Goal: Transaction & Acquisition: Book appointment/travel/reservation

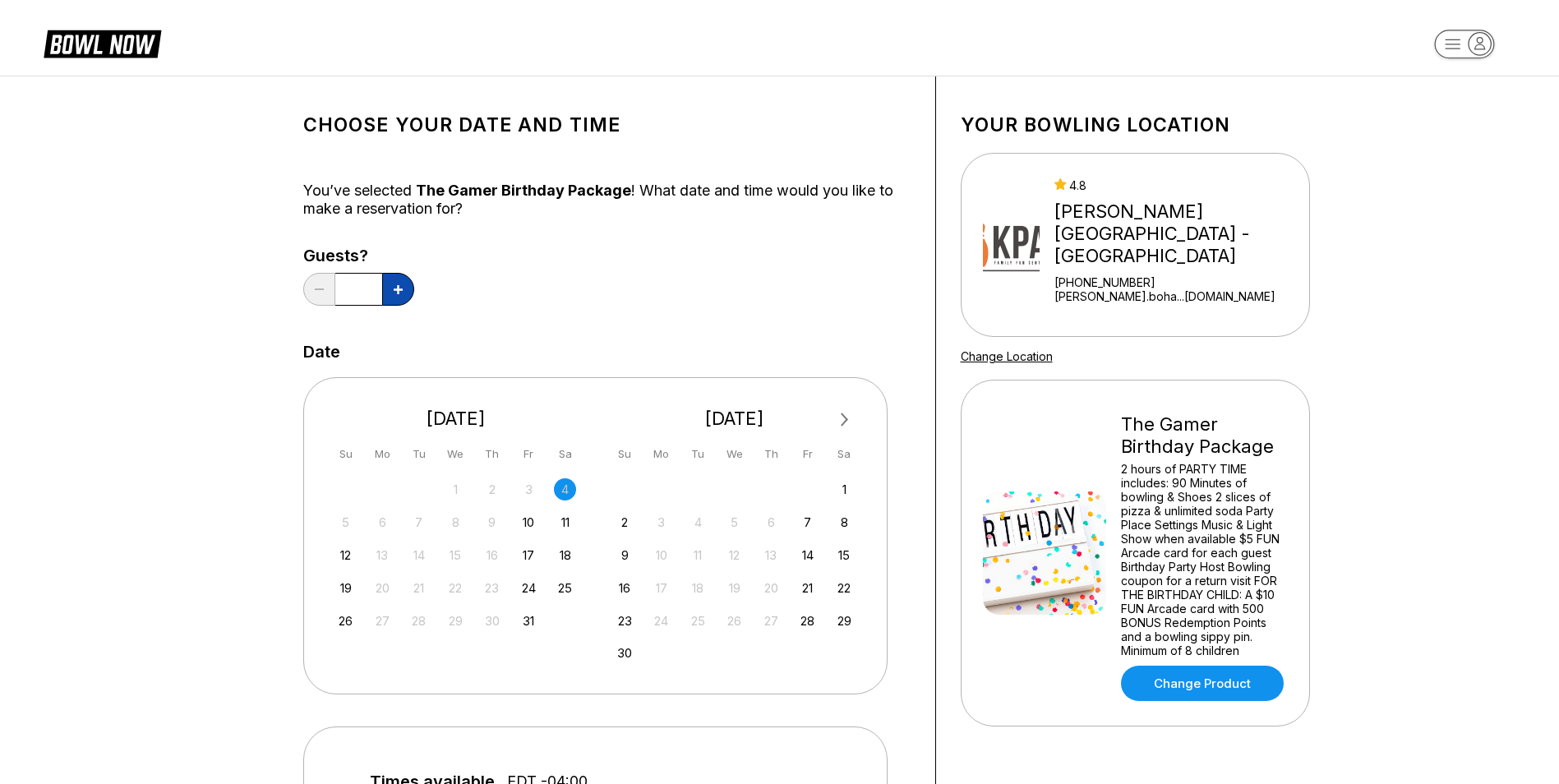
click at [393, 294] on button at bounding box center [397, 289] width 32 height 33
click at [391, 295] on button at bounding box center [397, 289] width 32 height 33
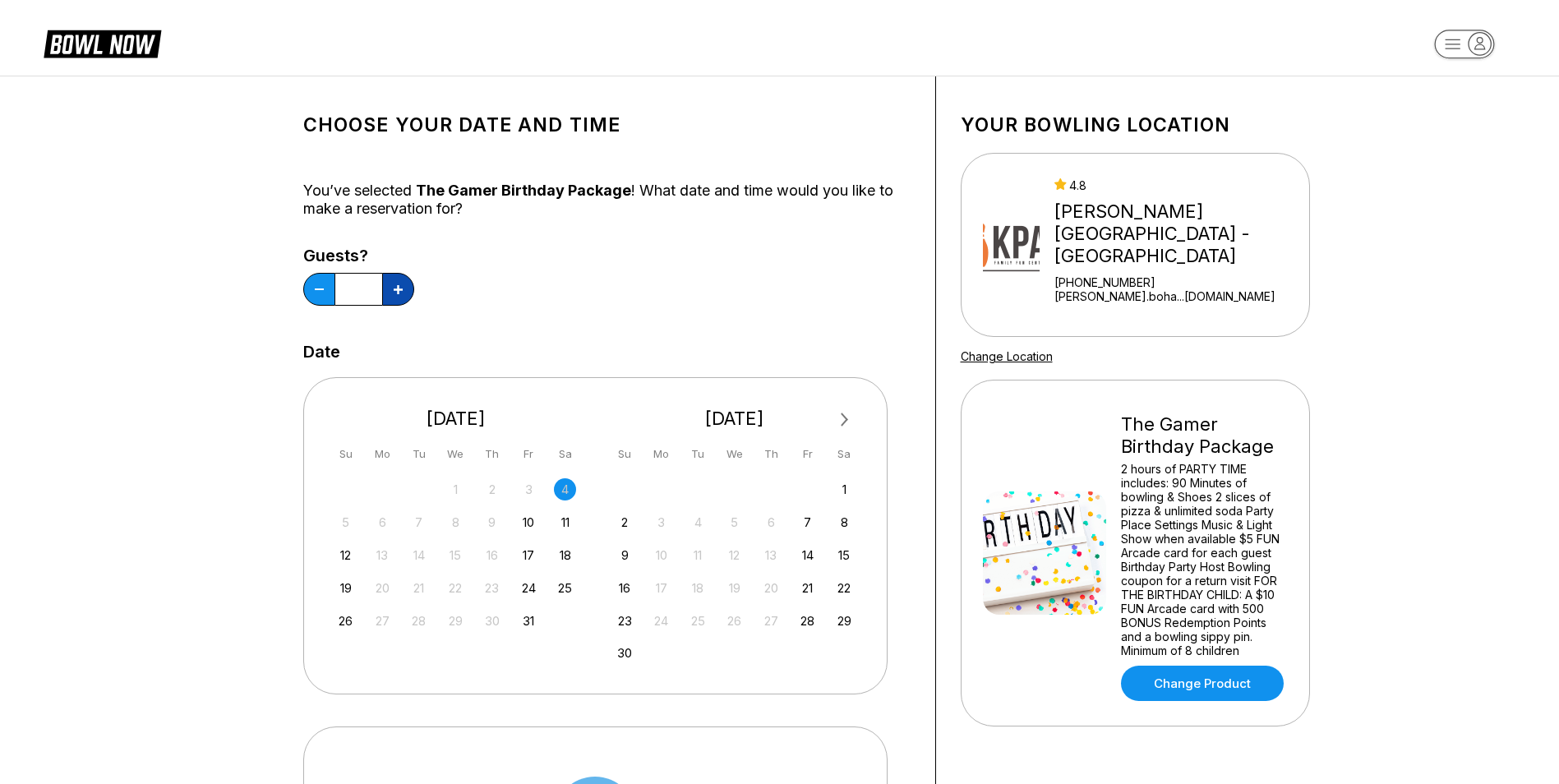
click at [391, 295] on button at bounding box center [397, 289] width 32 height 33
click at [398, 297] on button at bounding box center [397, 289] width 32 height 33
click at [390, 288] on button at bounding box center [397, 289] width 32 height 33
click at [399, 285] on icon at bounding box center [398, 290] width 9 height 9
type input "**"
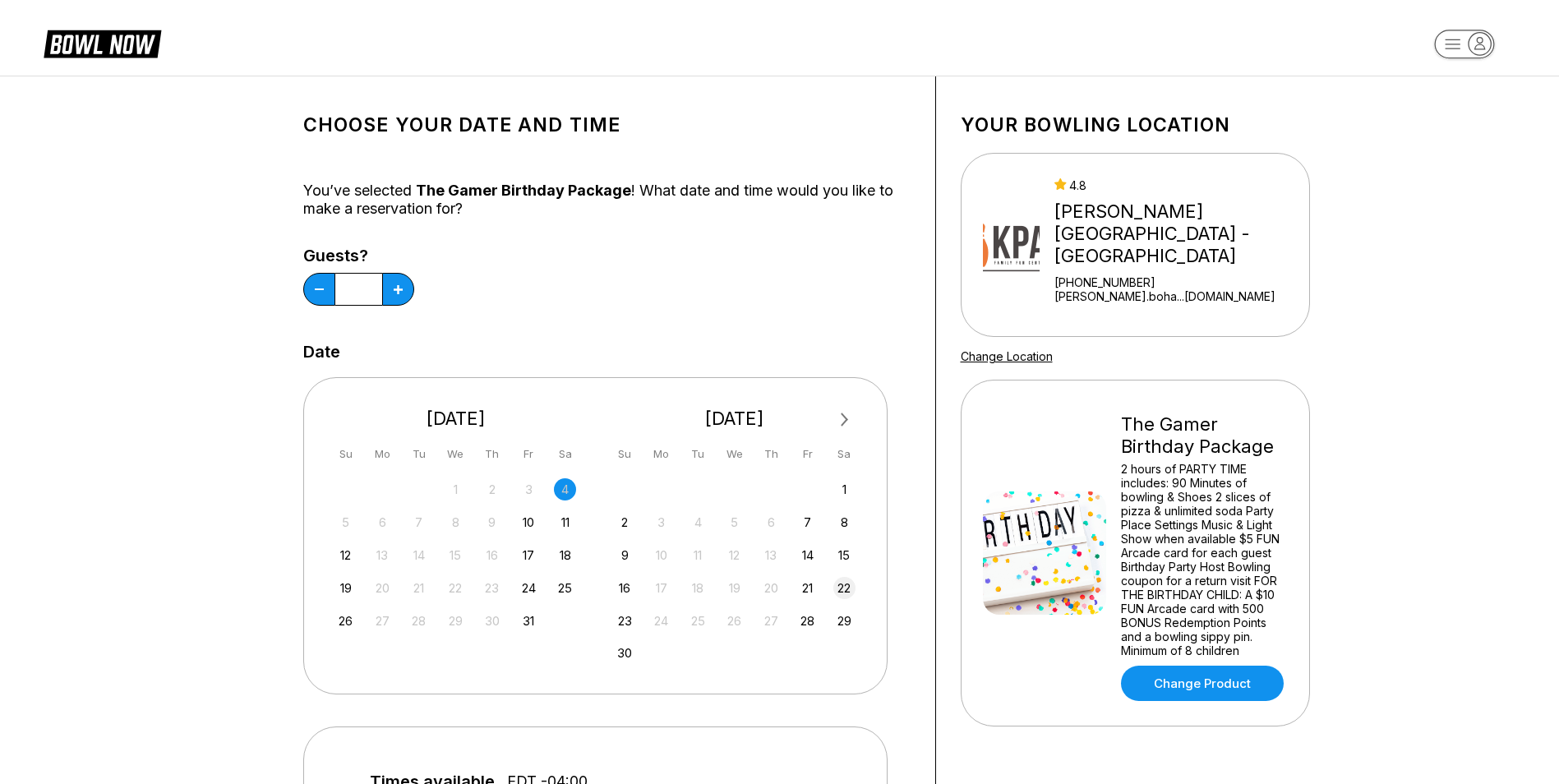
click at [847, 589] on div "22" at bounding box center [844, 588] width 22 height 22
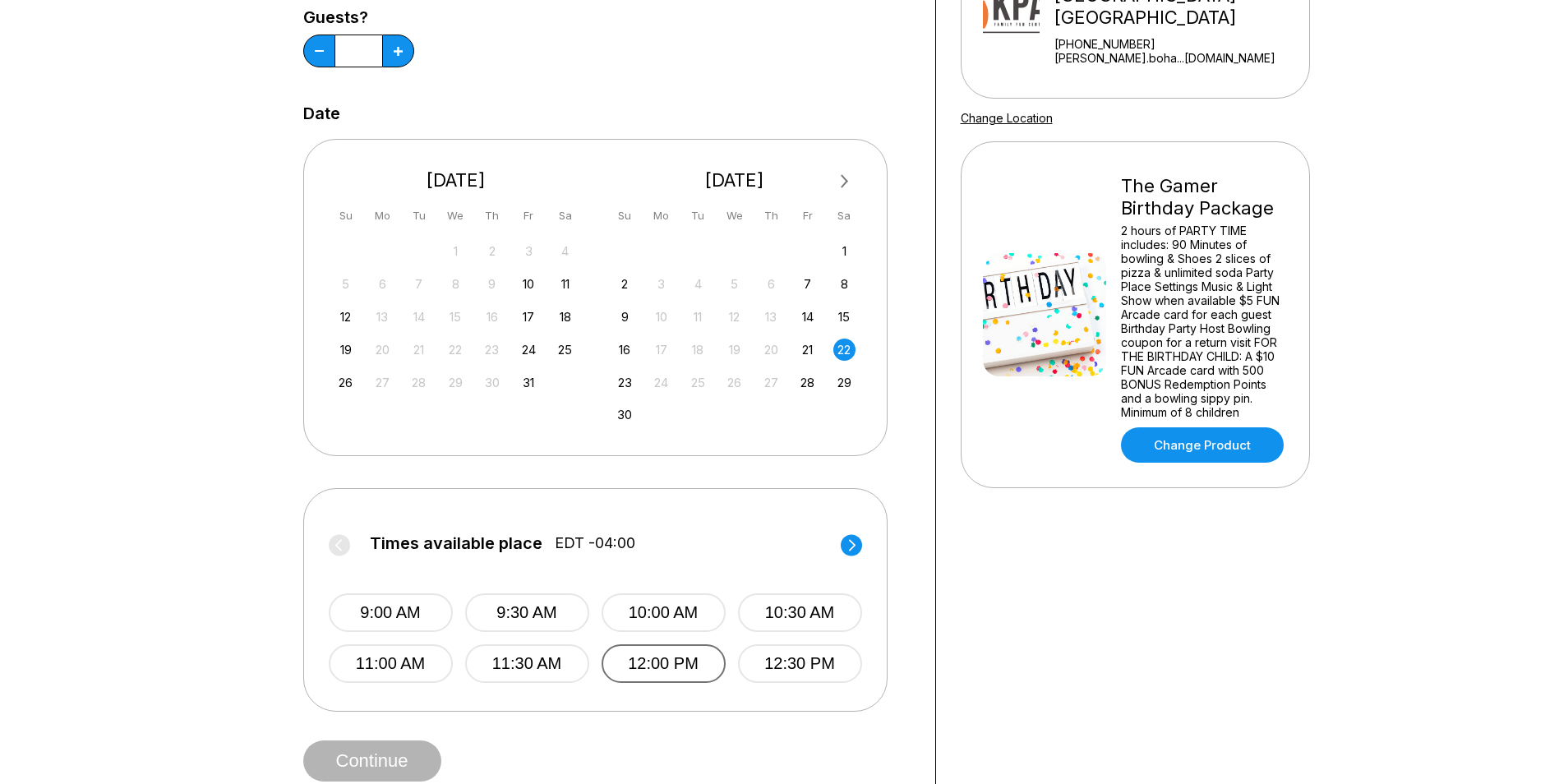
scroll to position [247, 0]
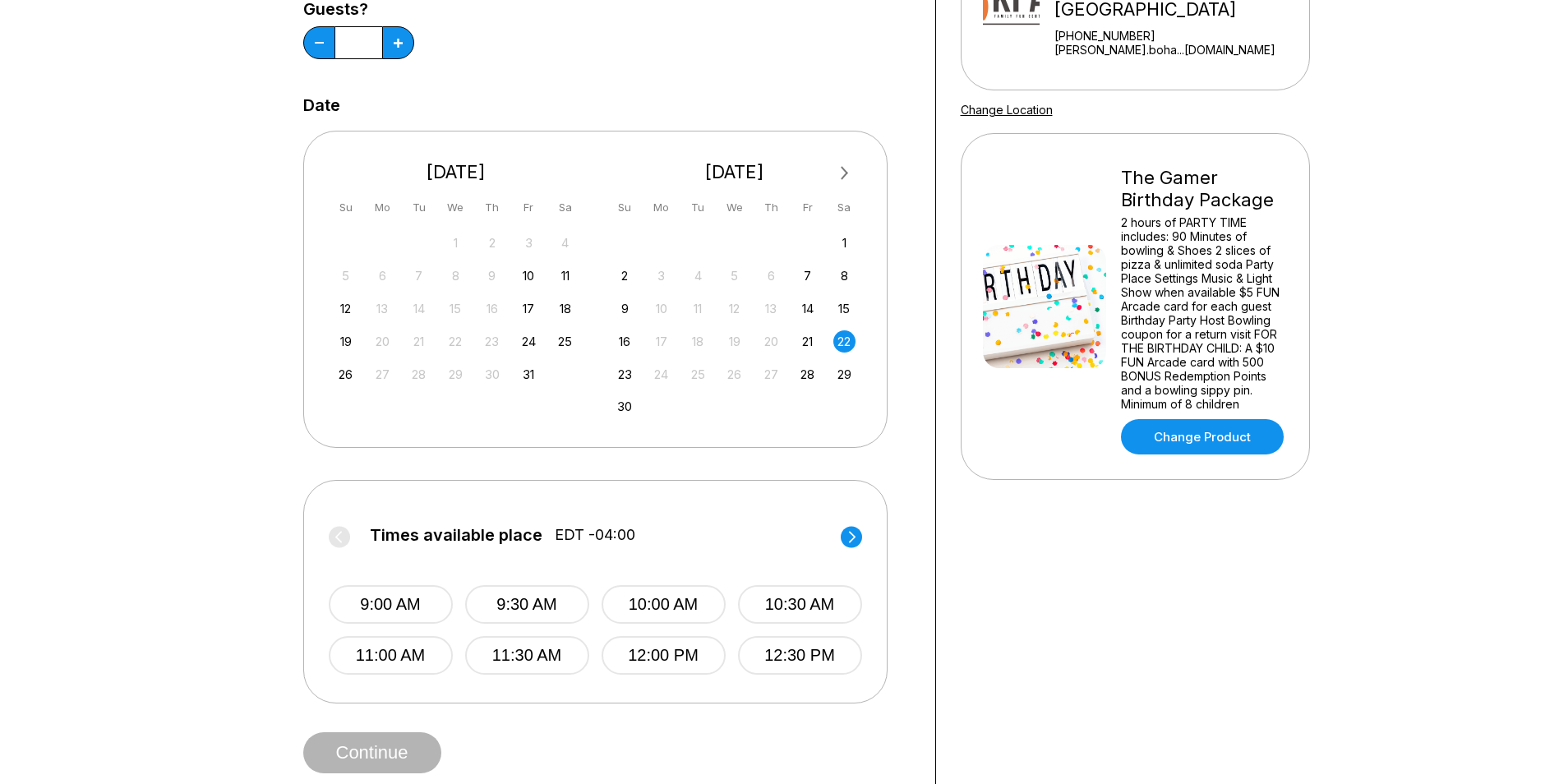
click at [855, 542] on circle at bounding box center [850, 536] width 21 height 21
click at [410, 586] on button "1:00 PM" at bounding box center [390, 603] width 124 height 39
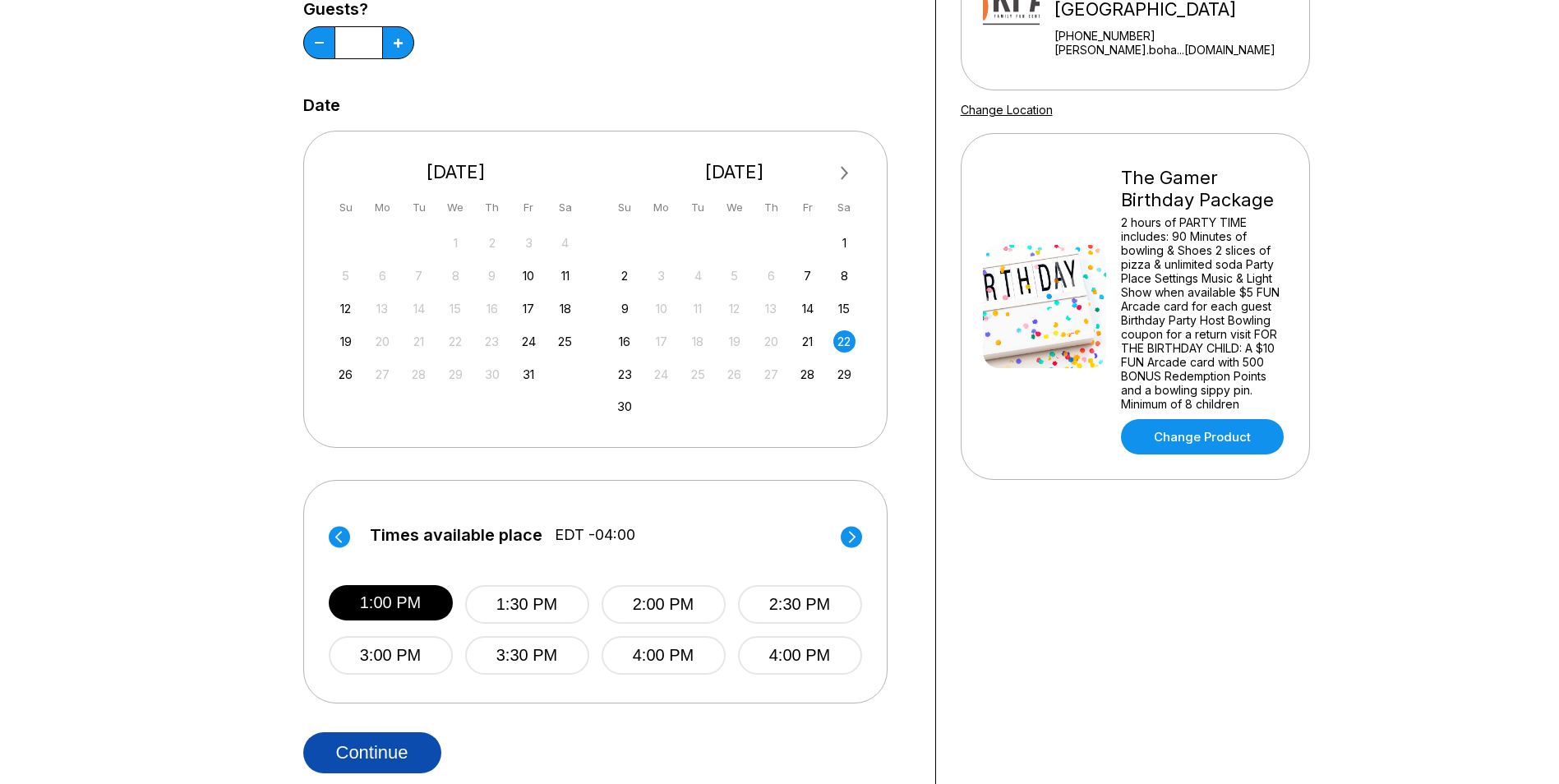
click at [373, 749] on button "Continue" at bounding box center [372, 752] width 138 height 41
select select "**"
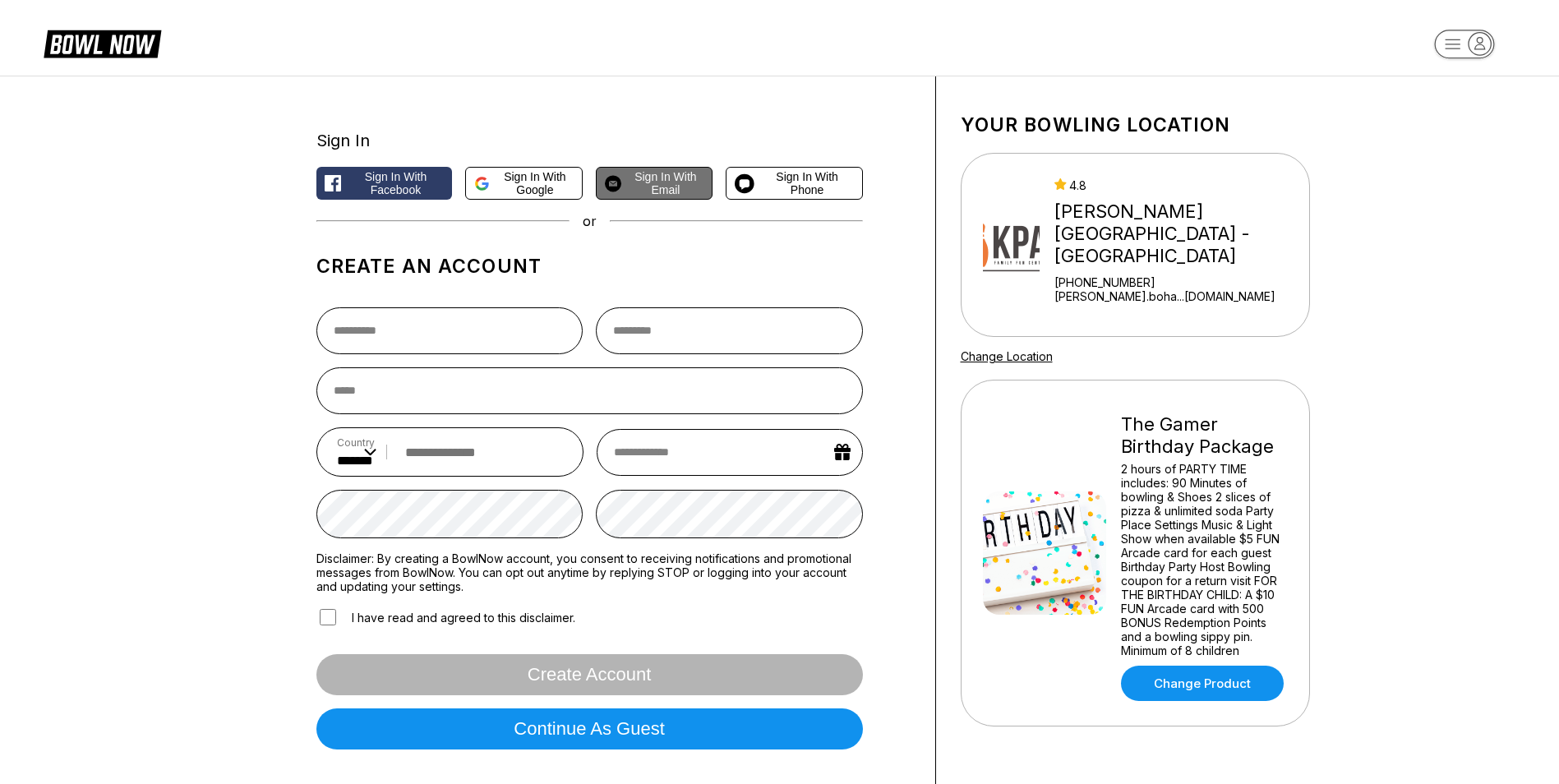
click at [675, 186] on span "Sign in with Email" at bounding box center [666, 183] width 76 height 27
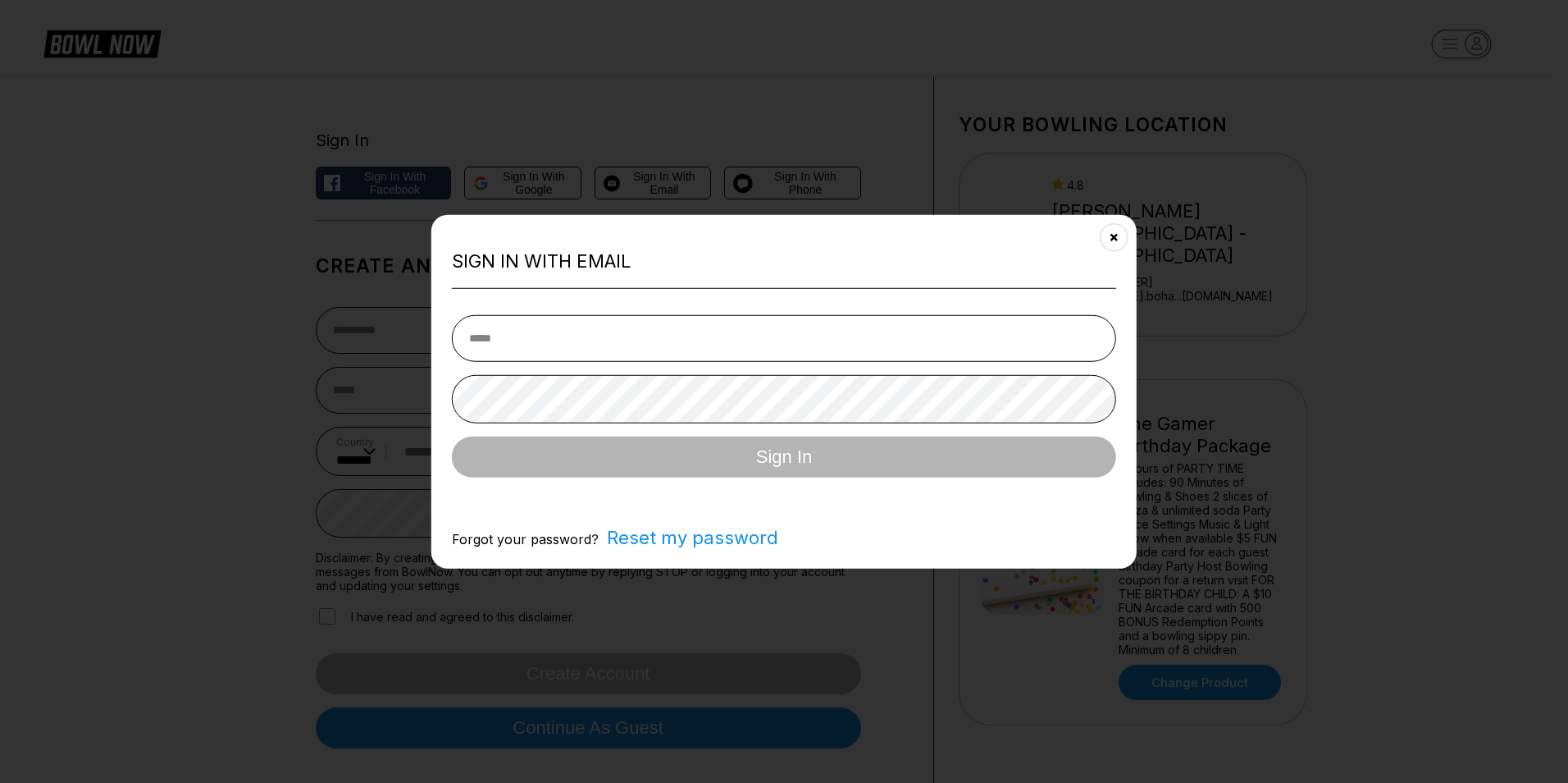
click at [573, 343] on input "email" at bounding box center [784, 337] width 664 height 46
type input "**********"
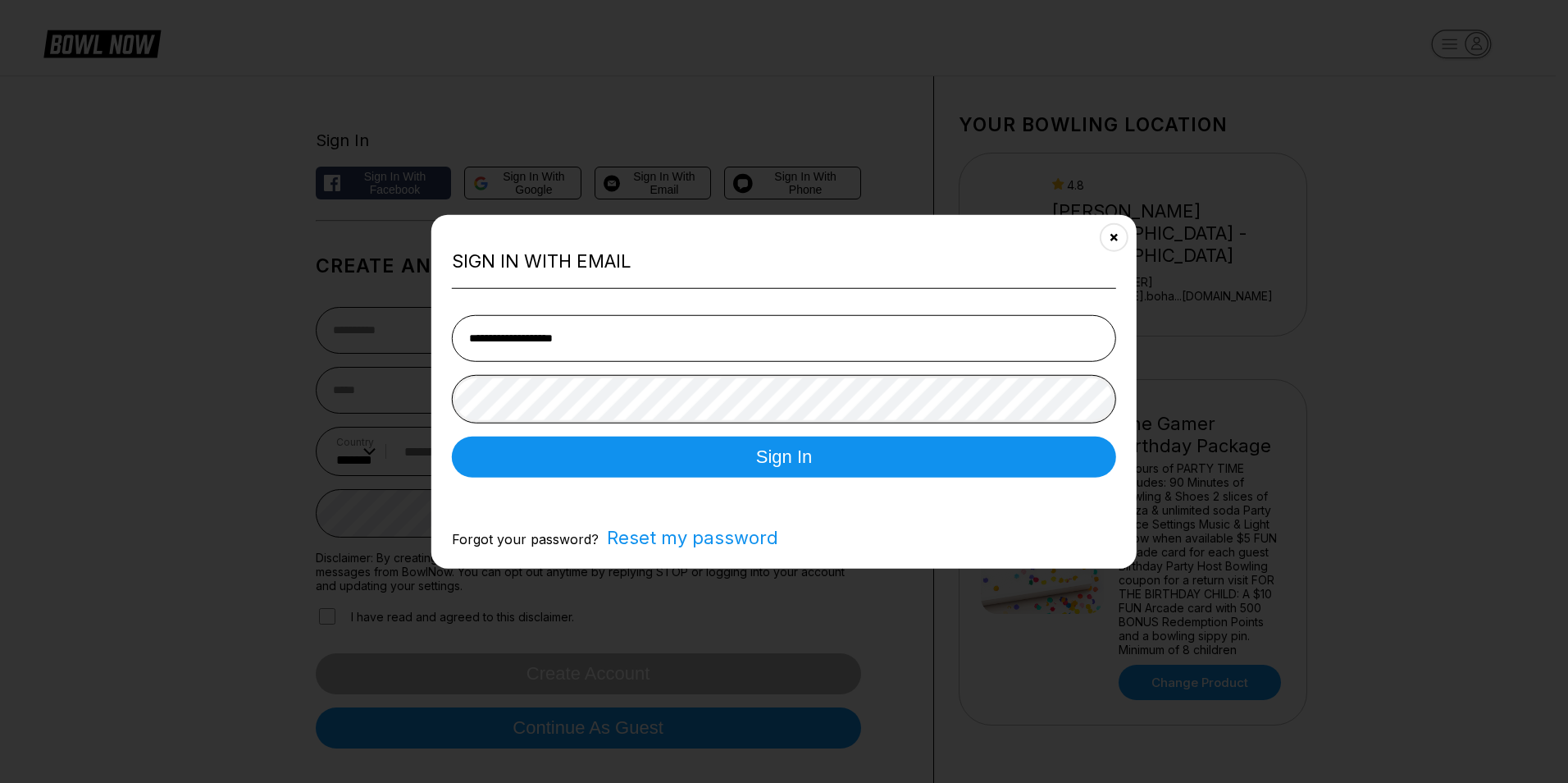
click at [451, 435] on button "Sign In" at bounding box center [784, 456] width 664 height 41
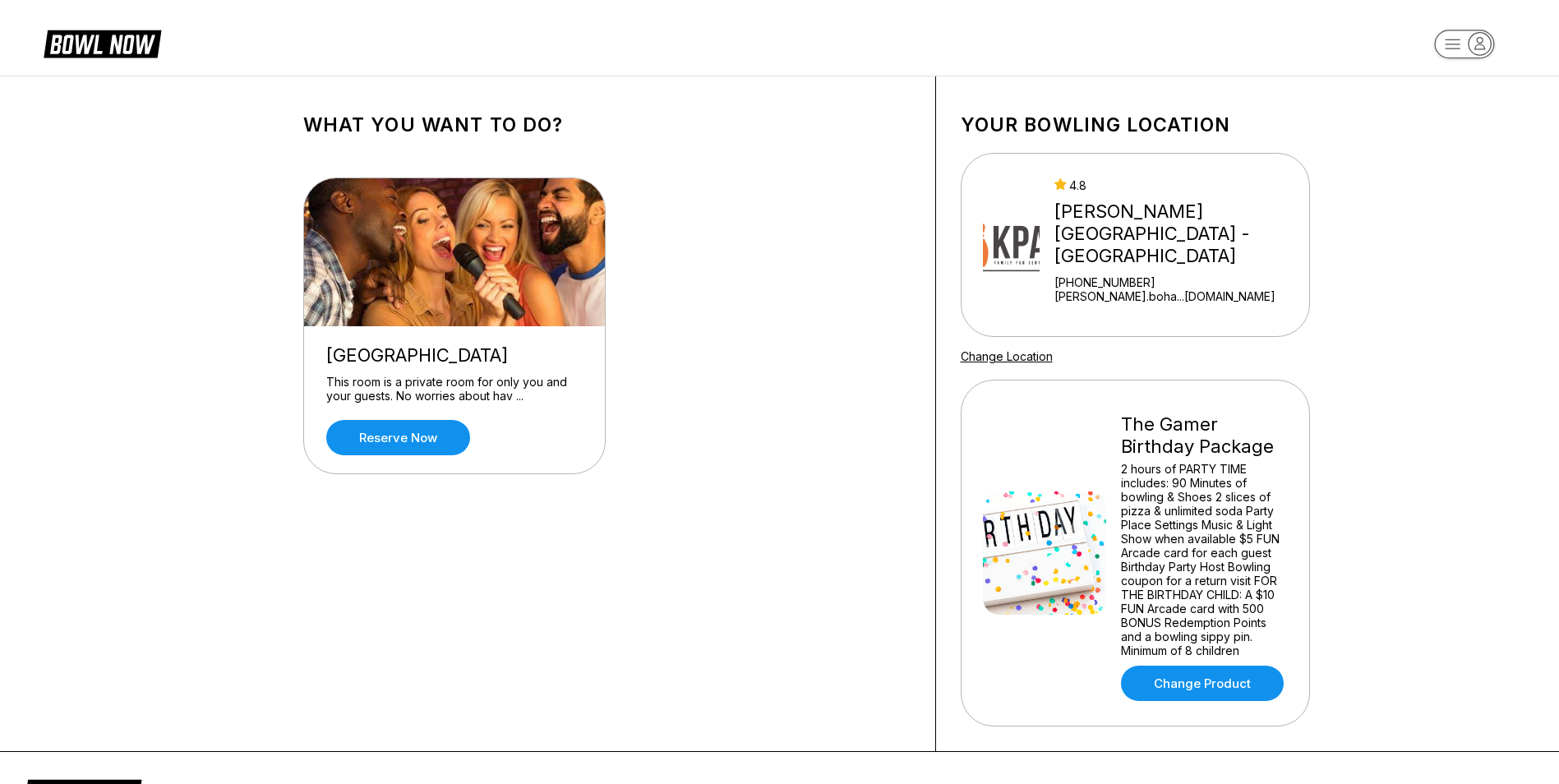
click at [1158, 502] on div "2 hours of PARTY TIME includes: 90 Minutes of bowling & Shoes 2 slices of pizza…" at bounding box center [1204, 559] width 167 height 195
click at [1166, 425] on div "The Gamer Birthday Package" at bounding box center [1204, 436] width 167 height 45
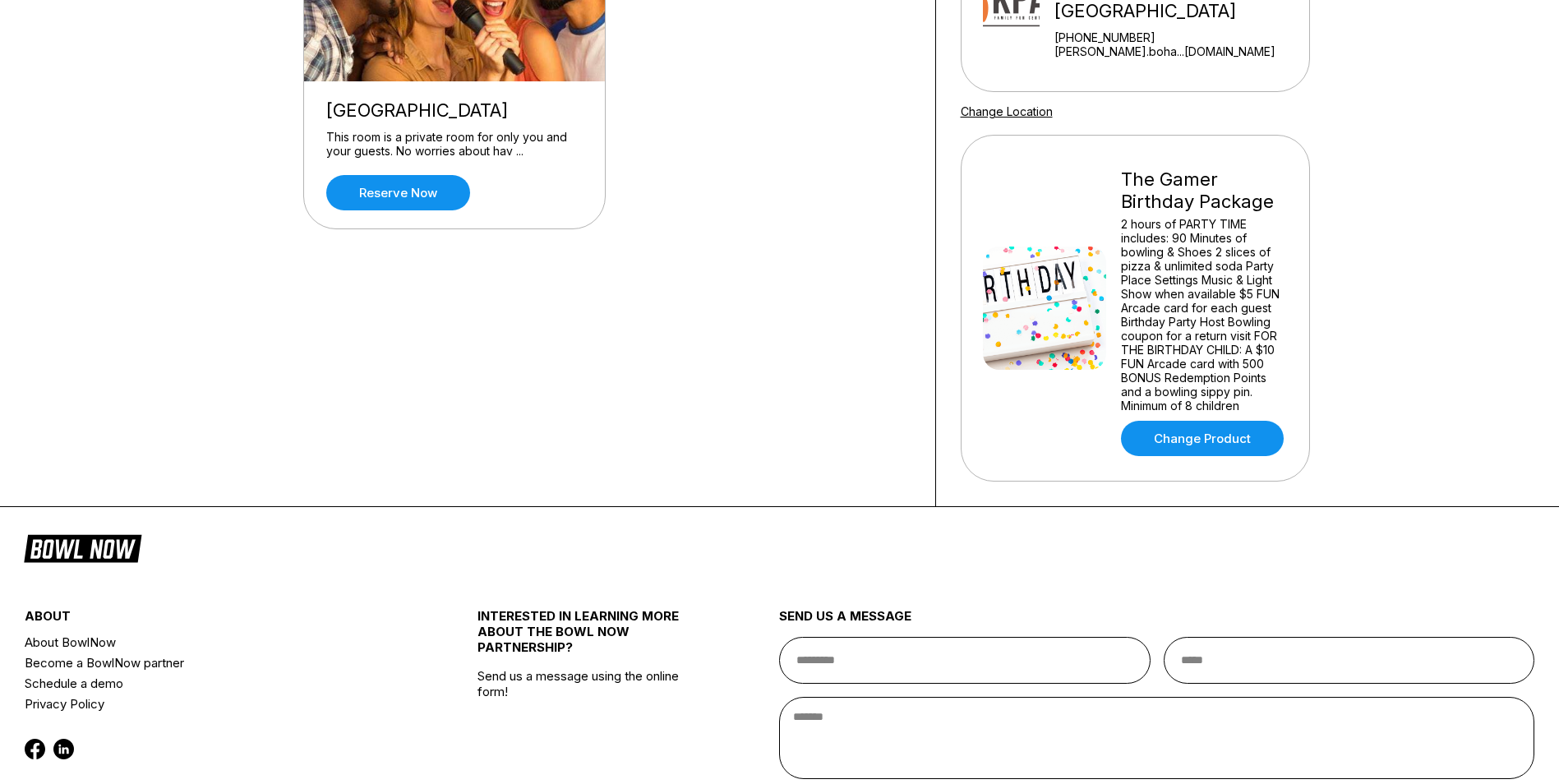
scroll to position [247, 0]
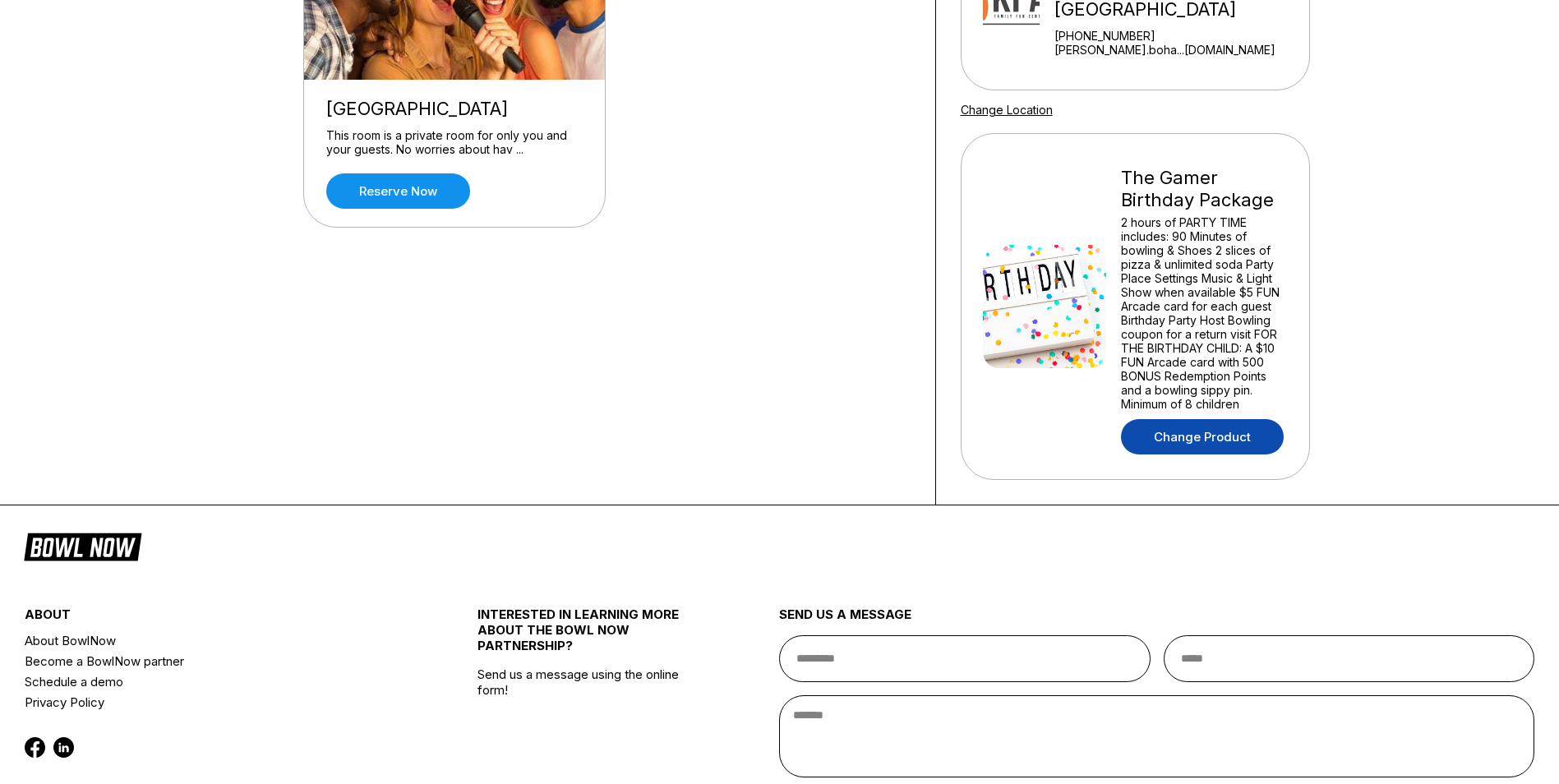
click at [1171, 421] on link "Change Product" at bounding box center [1201, 436] width 163 height 35
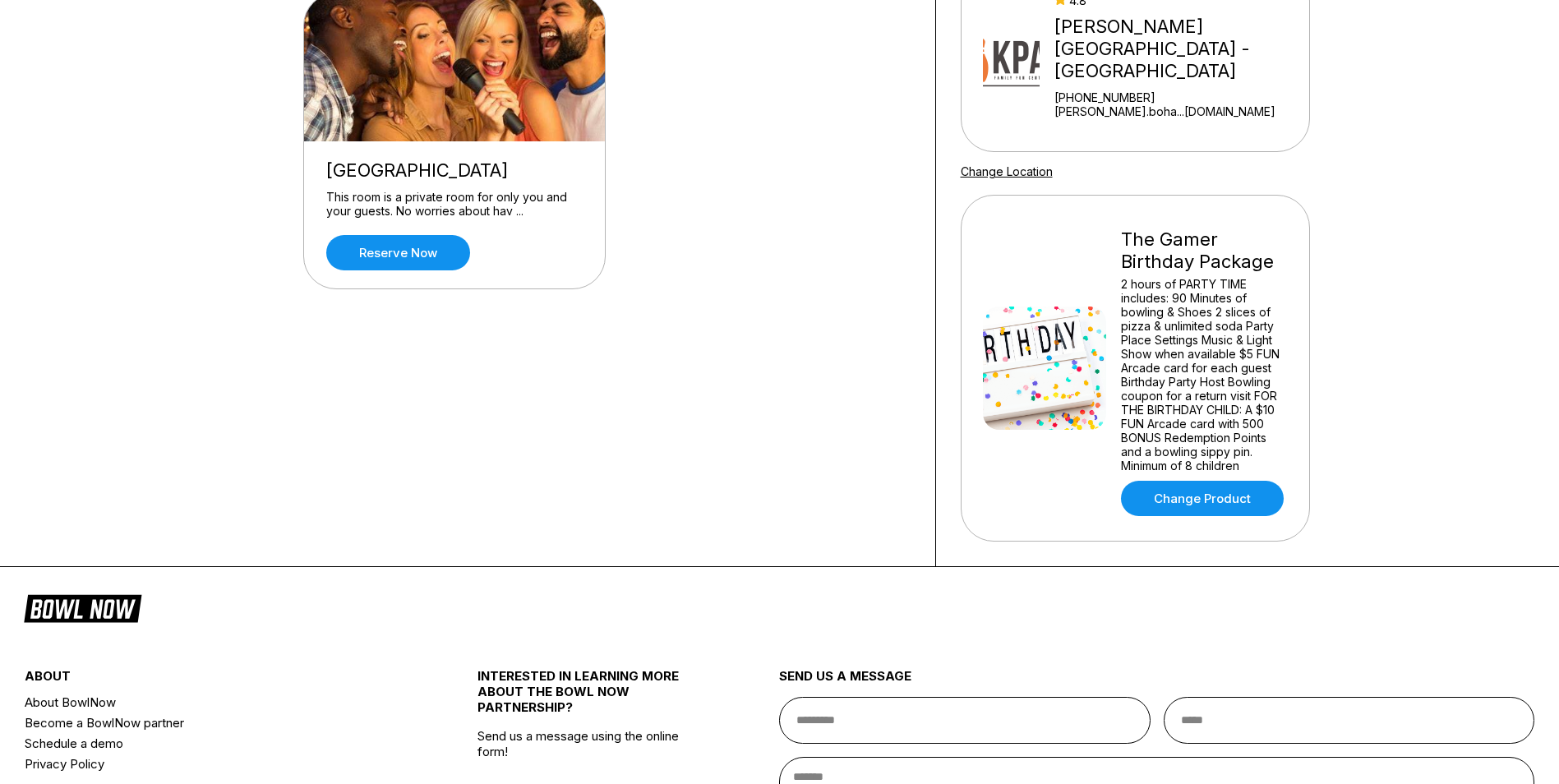
scroll to position [0, 0]
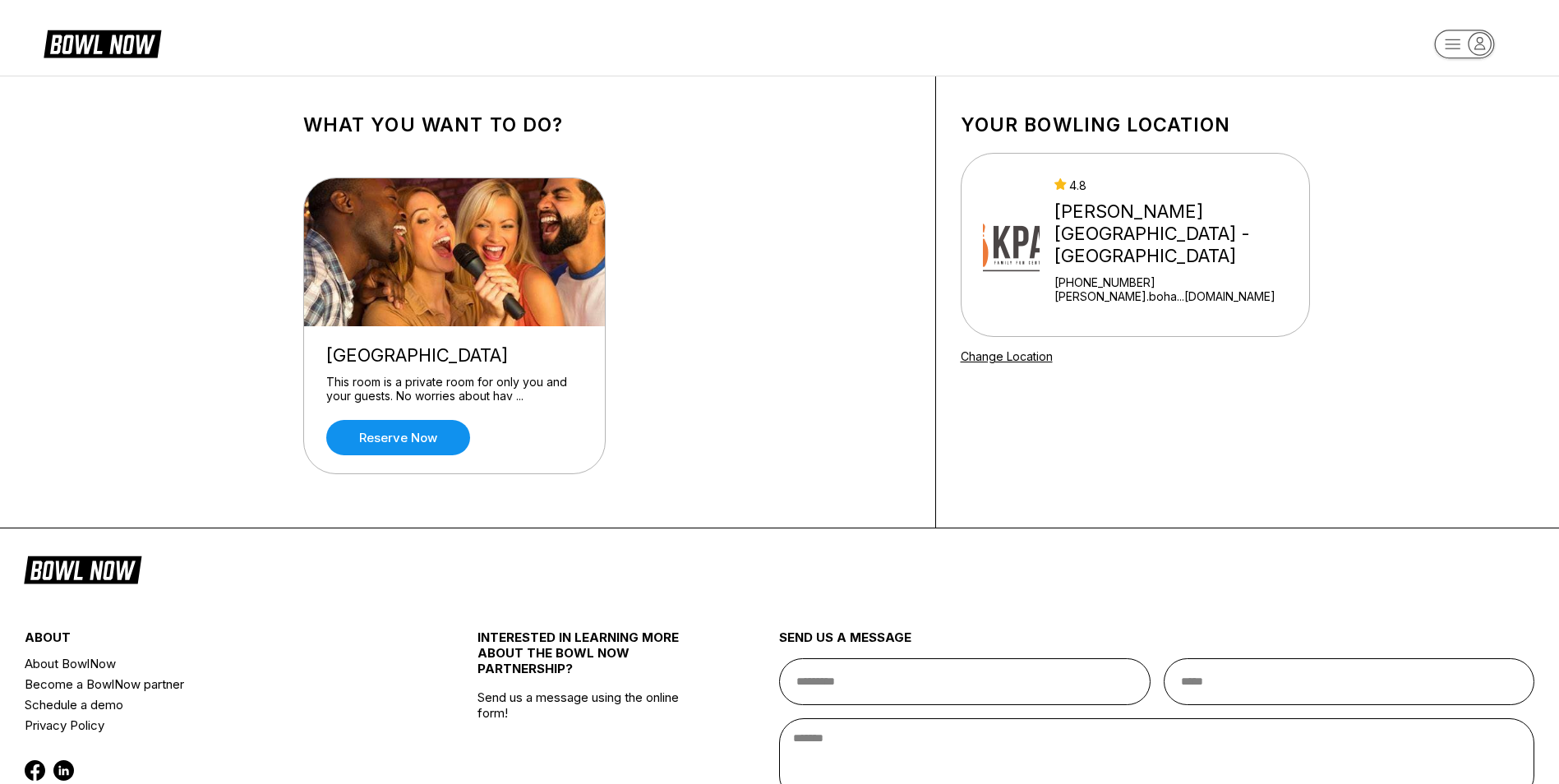
click at [89, 31] on icon at bounding box center [102, 43] width 118 height 31
